Goal: Task Accomplishment & Management: Manage account settings

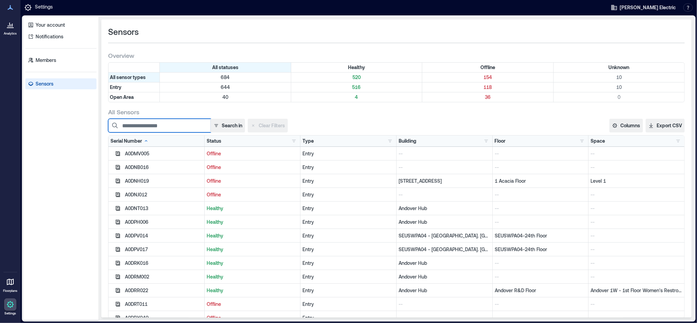
click at [146, 128] on input at bounding box center [159, 126] width 103 height 14
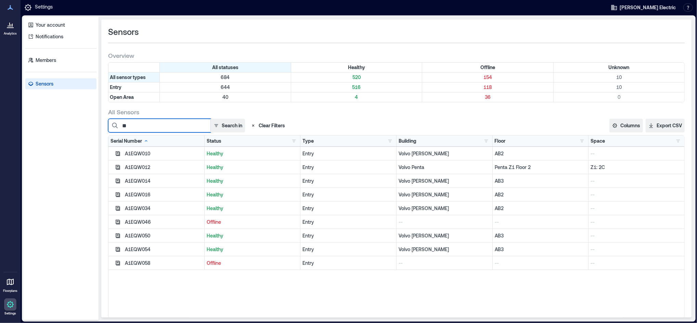
type input "*"
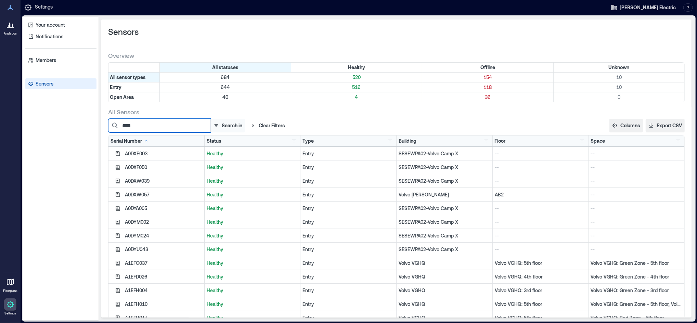
type input "****"
click at [221, 124] on button "Search in" at bounding box center [227, 126] width 35 height 14
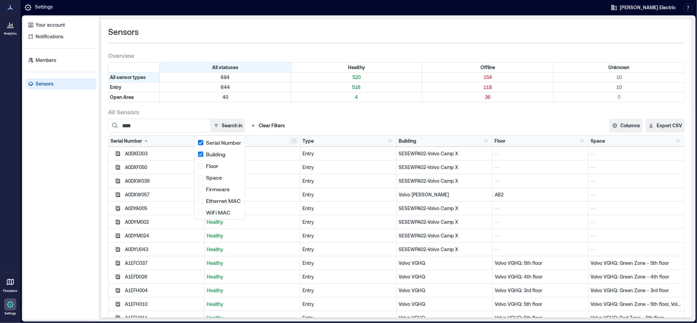
click at [293, 142] on button "button" at bounding box center [294, 140] width 8 height 7
click at [302, 170] on button "Offline 154" at bounding box center [315, 166] width 52 height 11
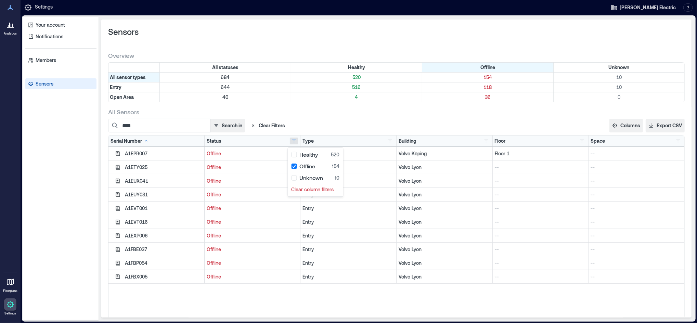
click at [341, 116] on div "All Sensors" at bounding box center [396, 112] width 576 height 8
click at [119, 166] on icon "button" at bounding box center [118, 167] width 4 height 4
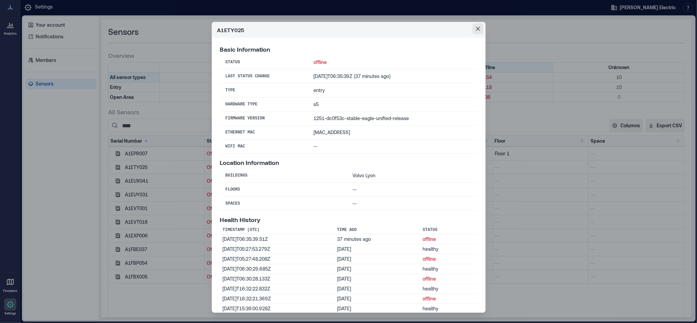
click at [472, 31] on button "Close" at bounding box center [477, 28] width 11 height 11
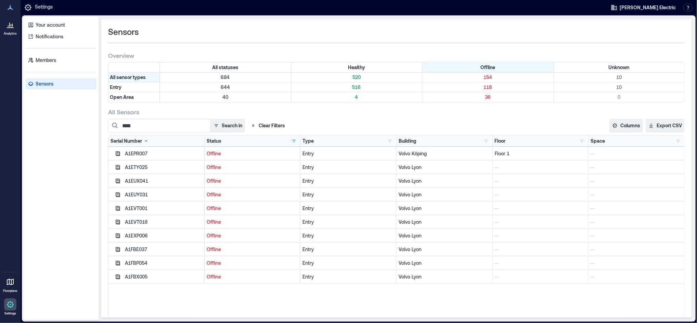
click at [472, 31] on div "Sensors" at bounding box center [396, 31] width 576 height 11
